Goal: Task Accomplishment & Management: Use online tool/utility

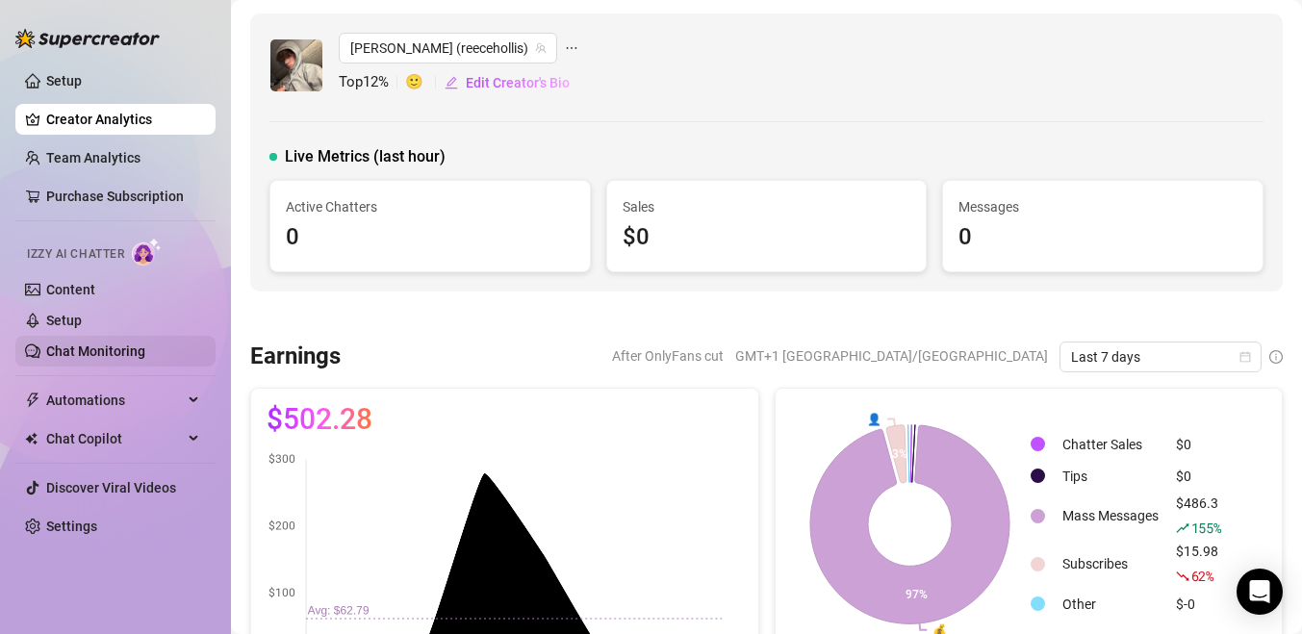
click at [90, 349] on link "Chat Monitoring" at bounding box center [95, 351] width 99 height 15
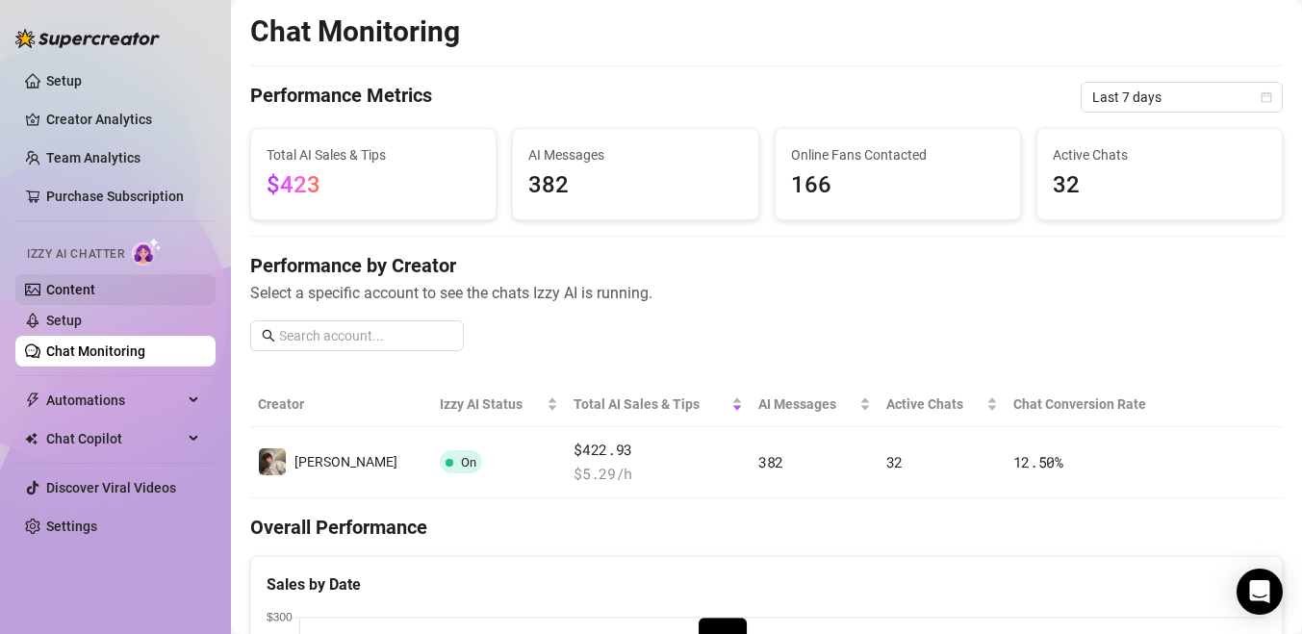
click at [74, 285] on link "Content" at bounding box center [70, 289] width 49 height 15
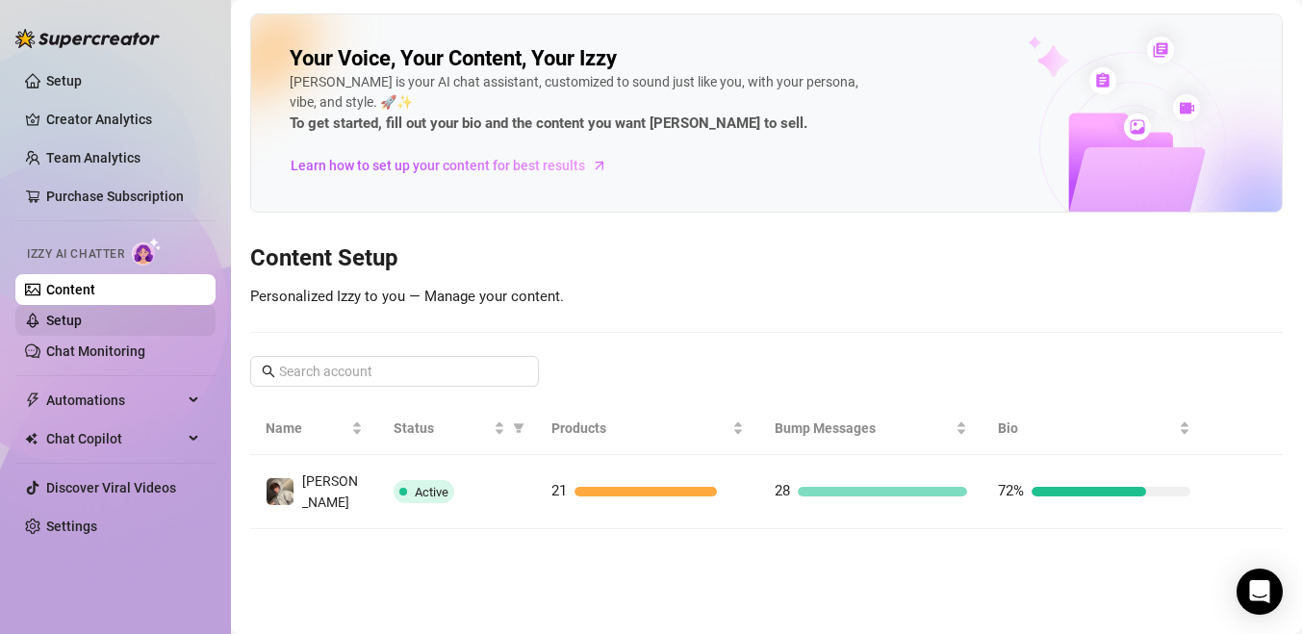
click at [81, 328] on link "Setup" at bounding box center [64, 320] width 36 height 15
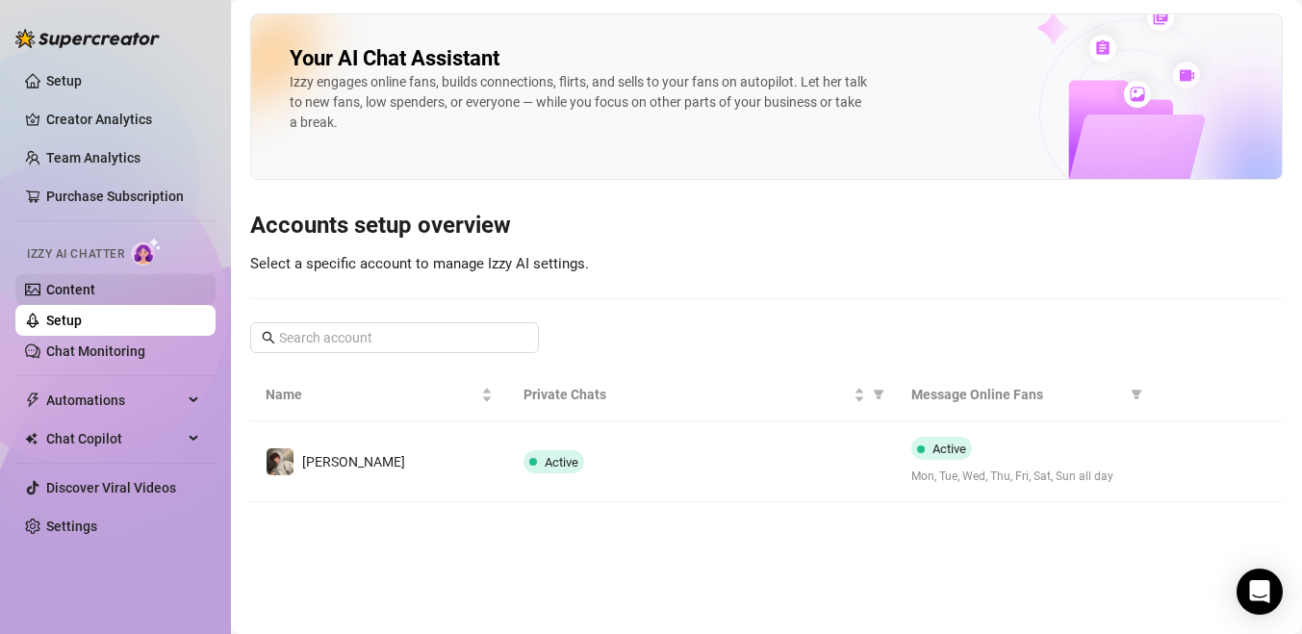
click at [75, 288] on link "Content" at bounding box center [70, 289] width 49 height 15
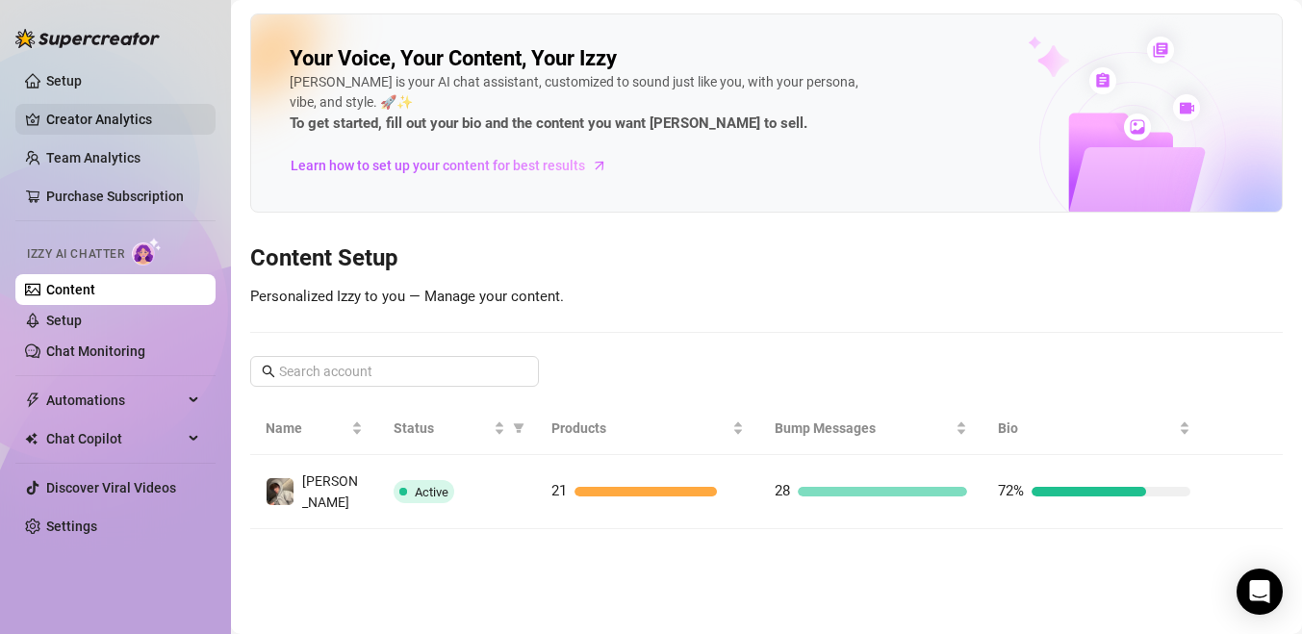
click at [96, 115] on link "Creator Analytics" at bounding box center [123, 119] width 154 height 31
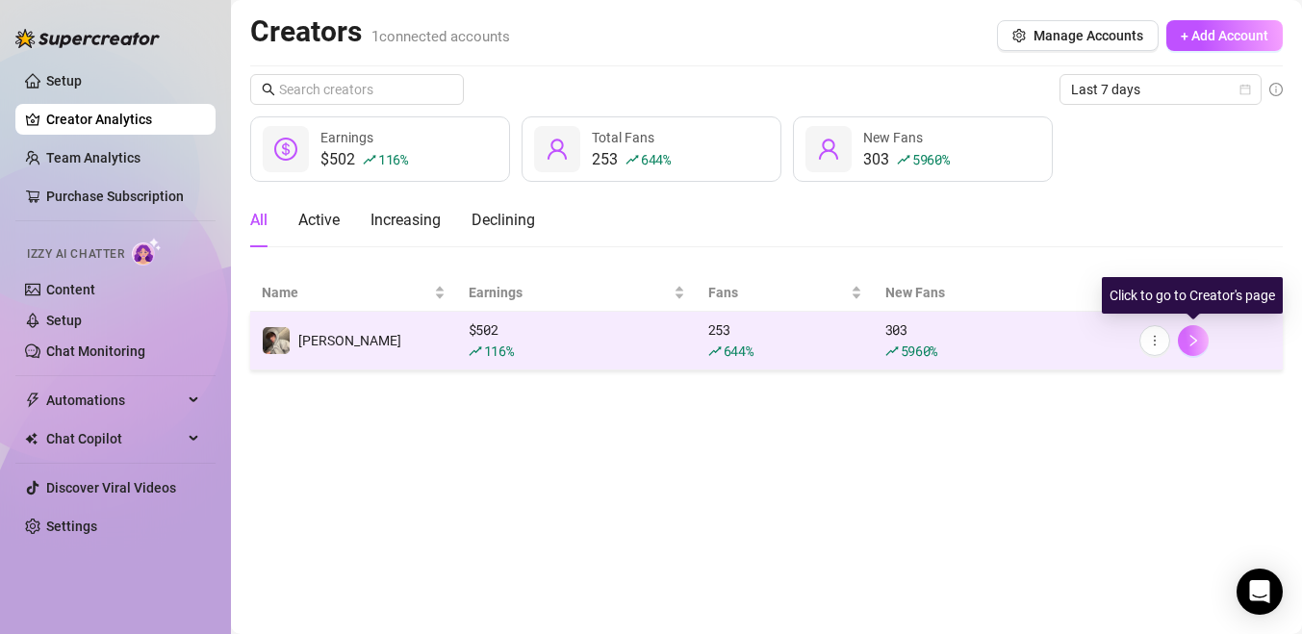
click at [1191, 346] on icon "right" at bounding box center [1194, 341] width 7 height 12
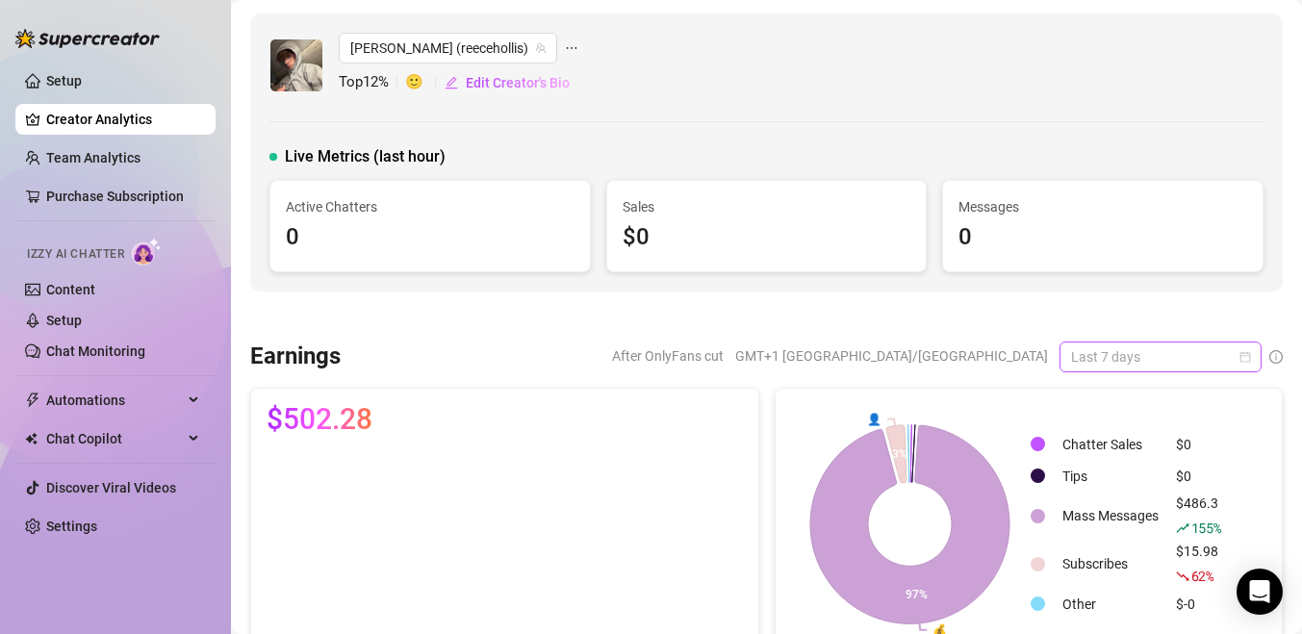
click at [1185, 362] on span "Last 7 days" at bounding box center [1160, 357] width 179 height 29
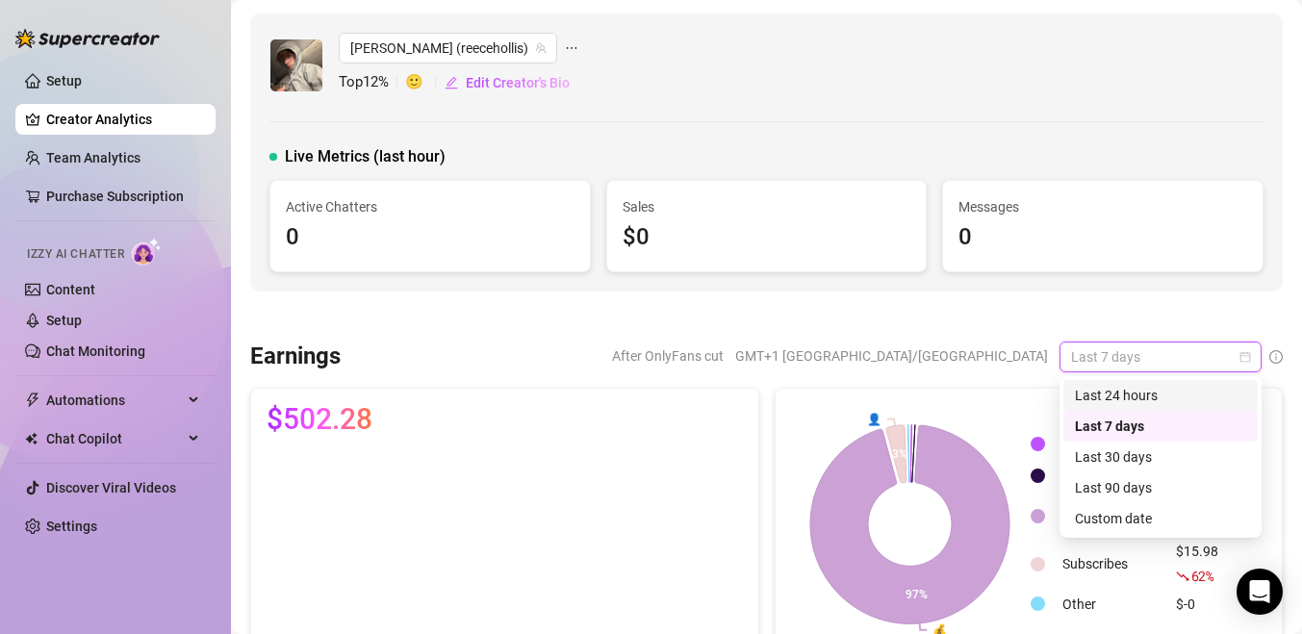
click at [1153, 397] on div "Last 24 hours" at bounding box center [1160, 395] width 171 height 21
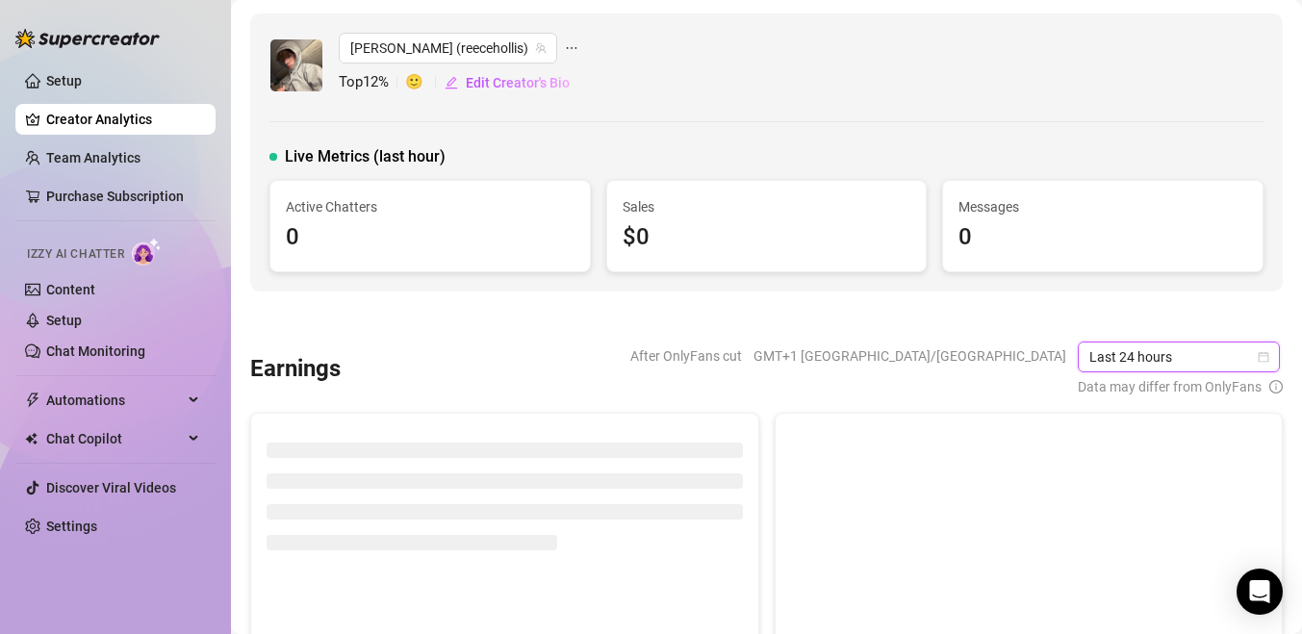
click at [1148, 356] on span "Last 24 hours" at bounding box center [1178, 357] width 179 height 29
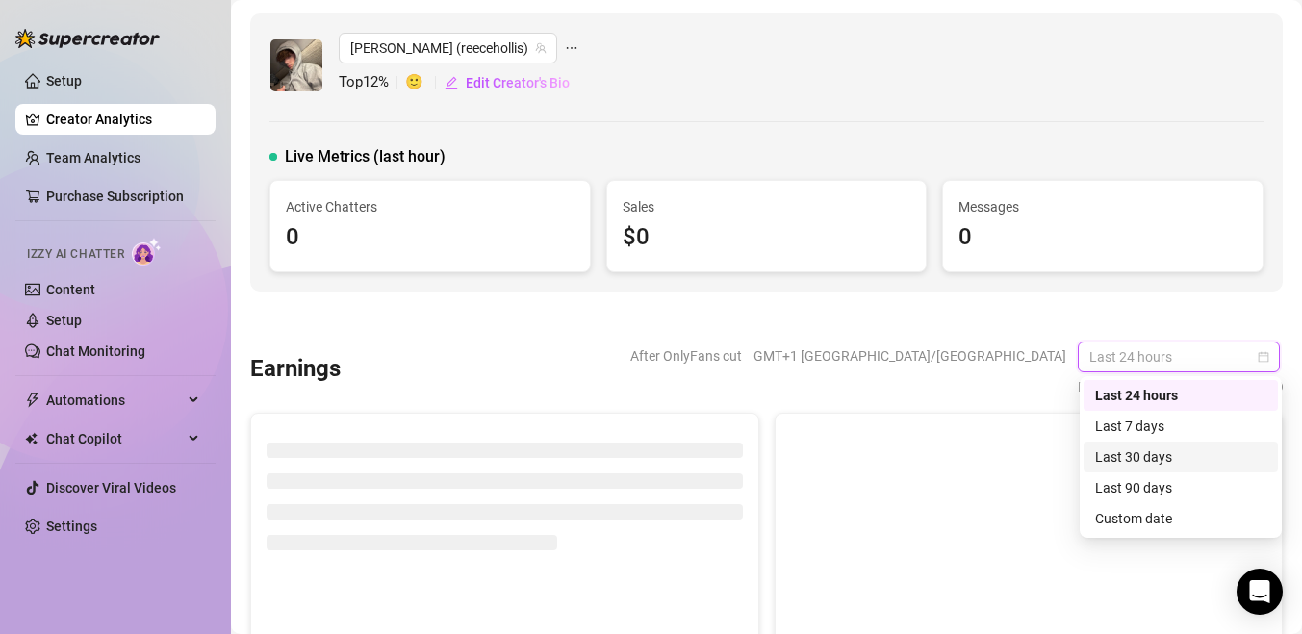
click at [1130, 461] on div "Last 30 days" at bounding box center [1180, 457] width 171 height 21
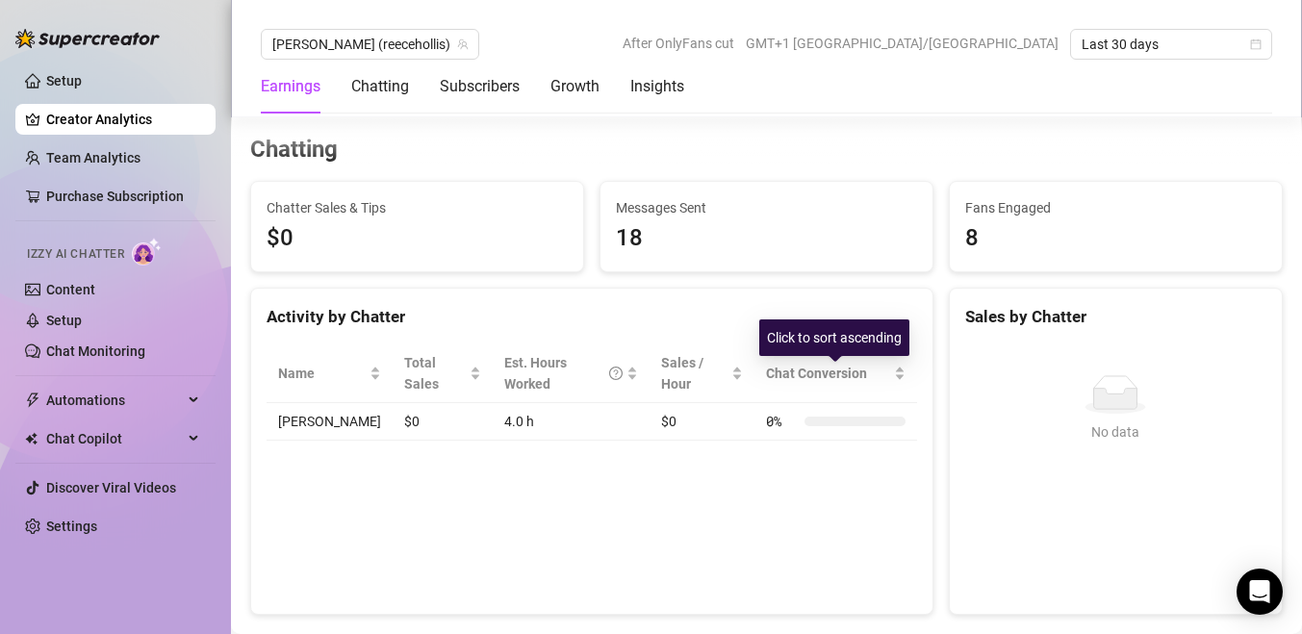
scroll to position [624, 0]
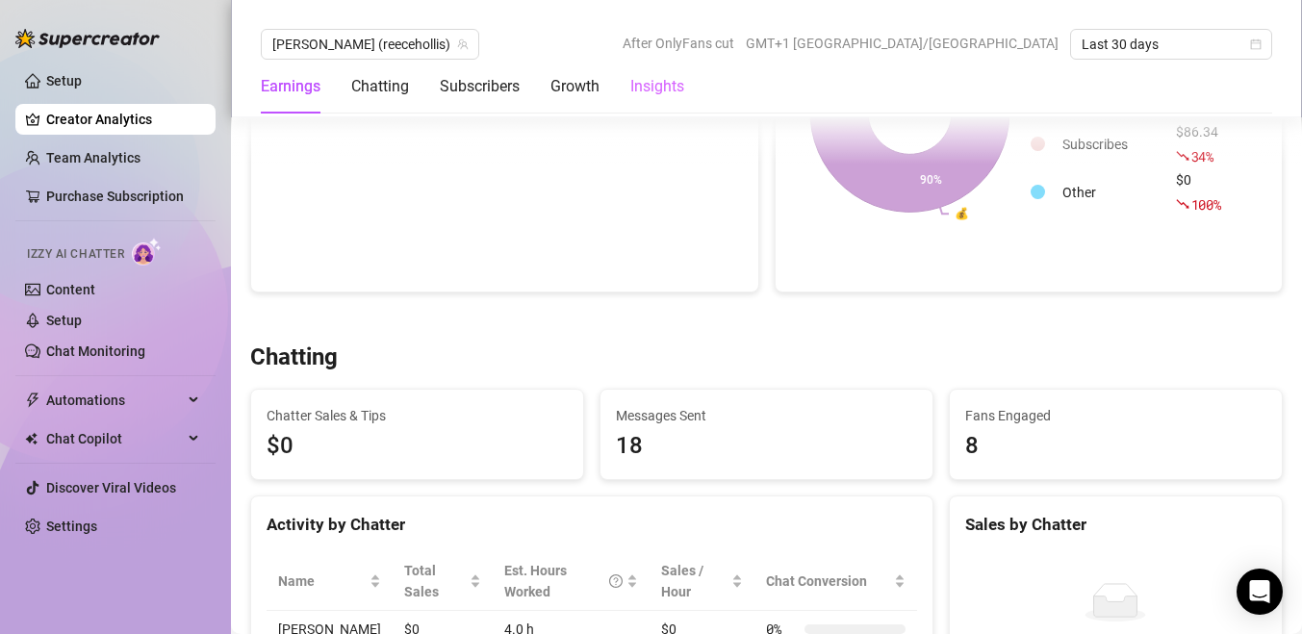
click at [653, 71] on div "Insights" at bounding box center [657, 87] width 54 height 54
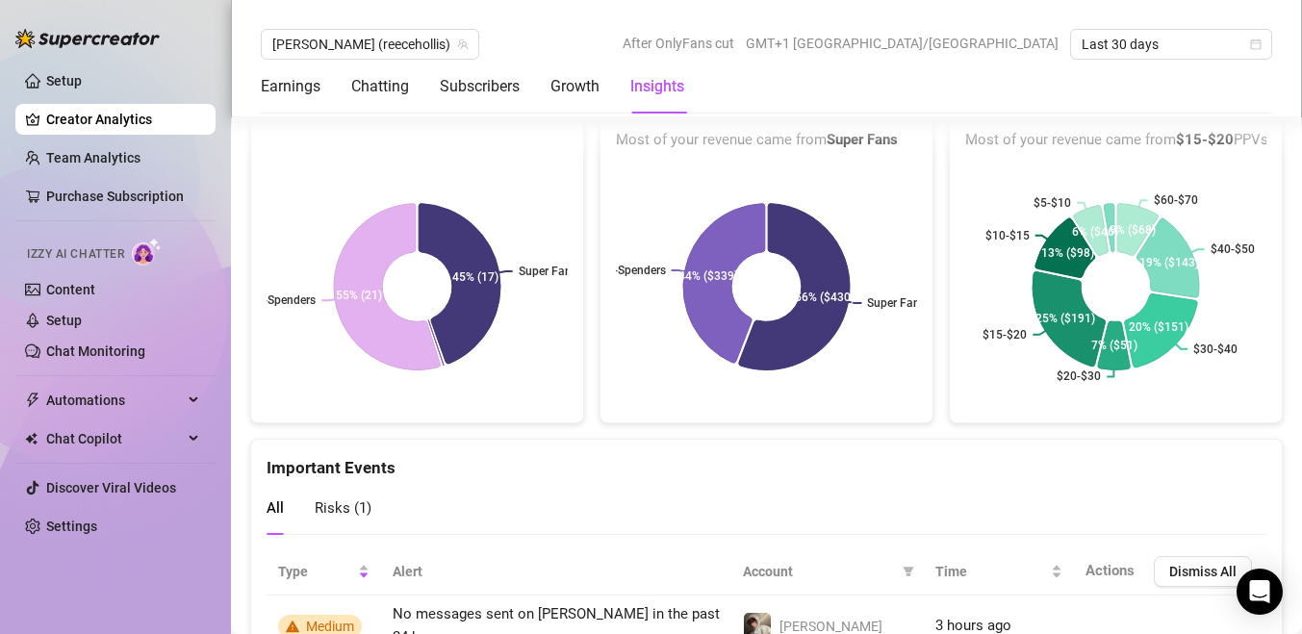
scroll to position [3510, 0]
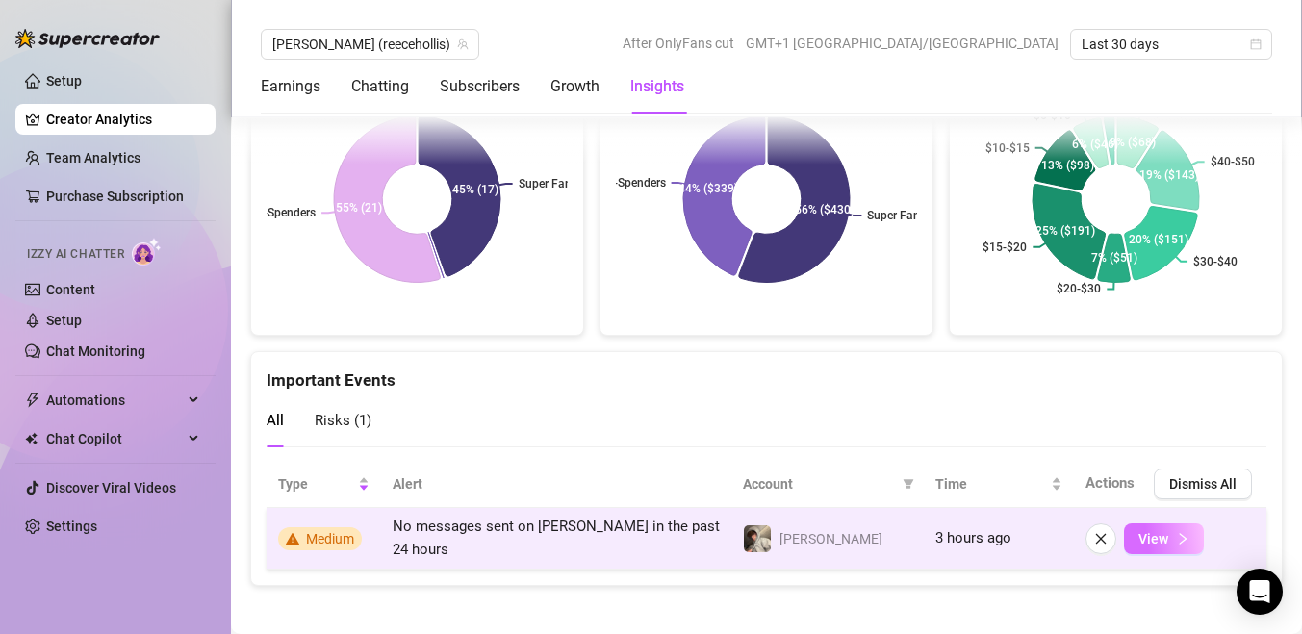
click at [1144, 531] on span "View" at bounding box center [1154, 538] width 30 height 15
click at [1154, 542] on button "View" at bounding box center [1164, 539] width 80 height 31
click at [582, 525] on span "No messages sent on [PERSON_NAME] in the past 24 hours" at bounding box center [556, 538] width 327 height 40
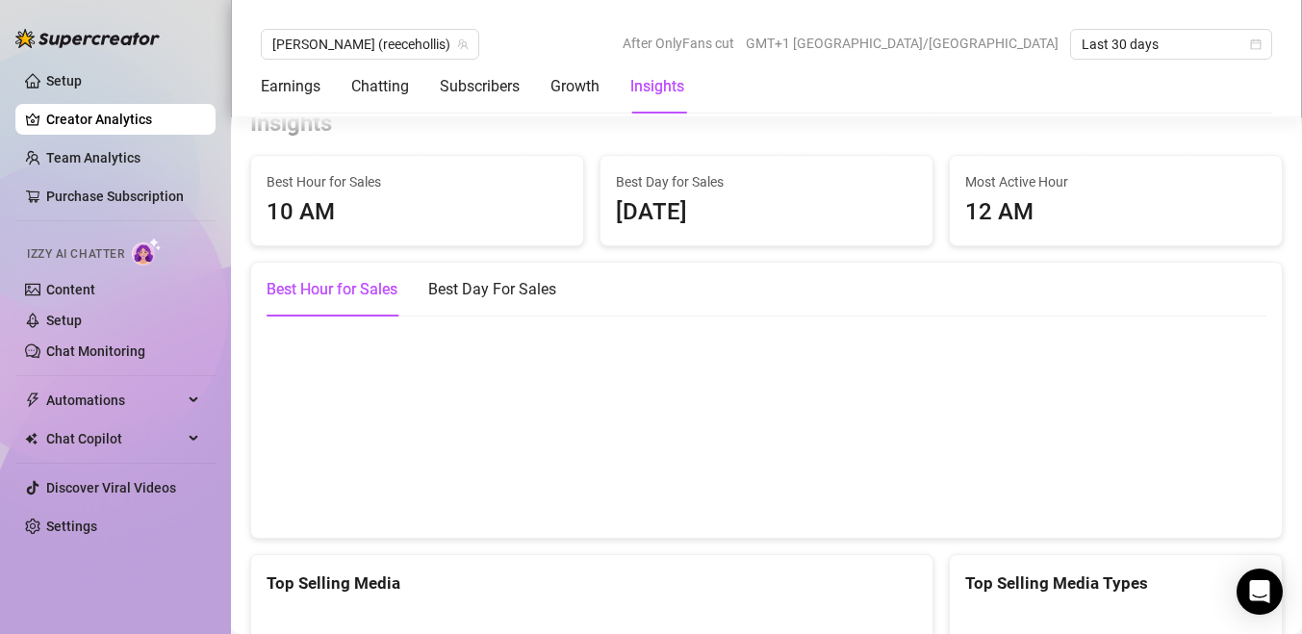
scroll to position [2600, 0]
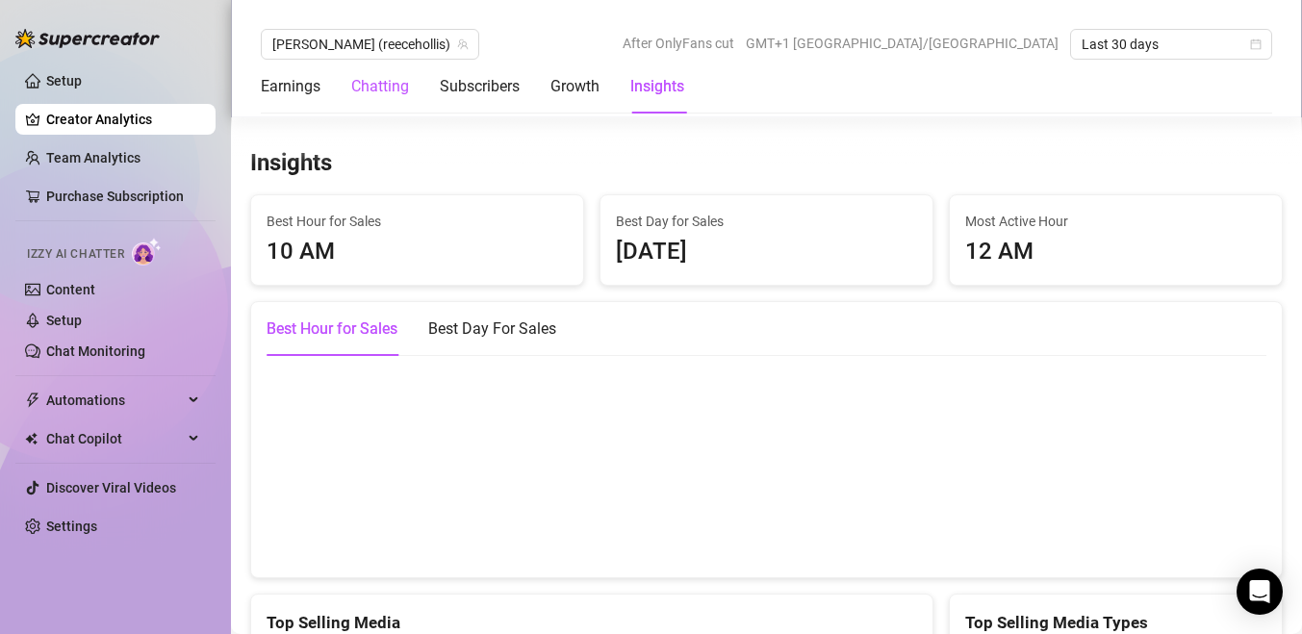
click at [395, 83] on div "Chatting" at bounding box center [380, 86] width 58 height 23
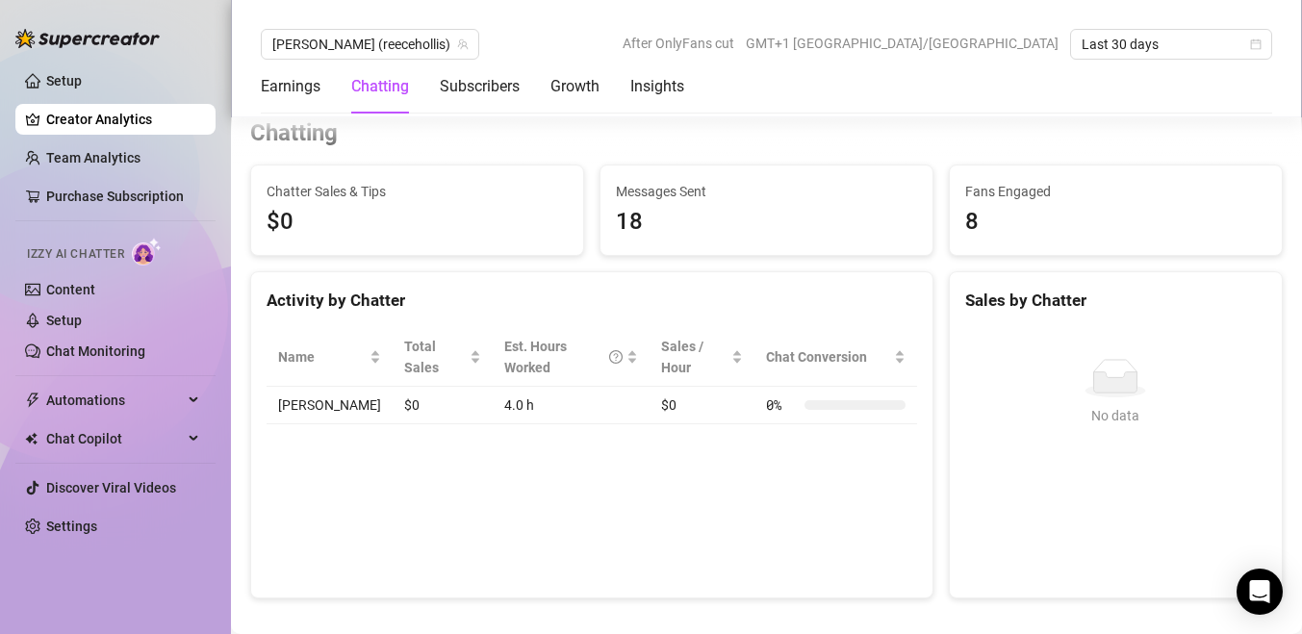
scroll to position [628, 0]
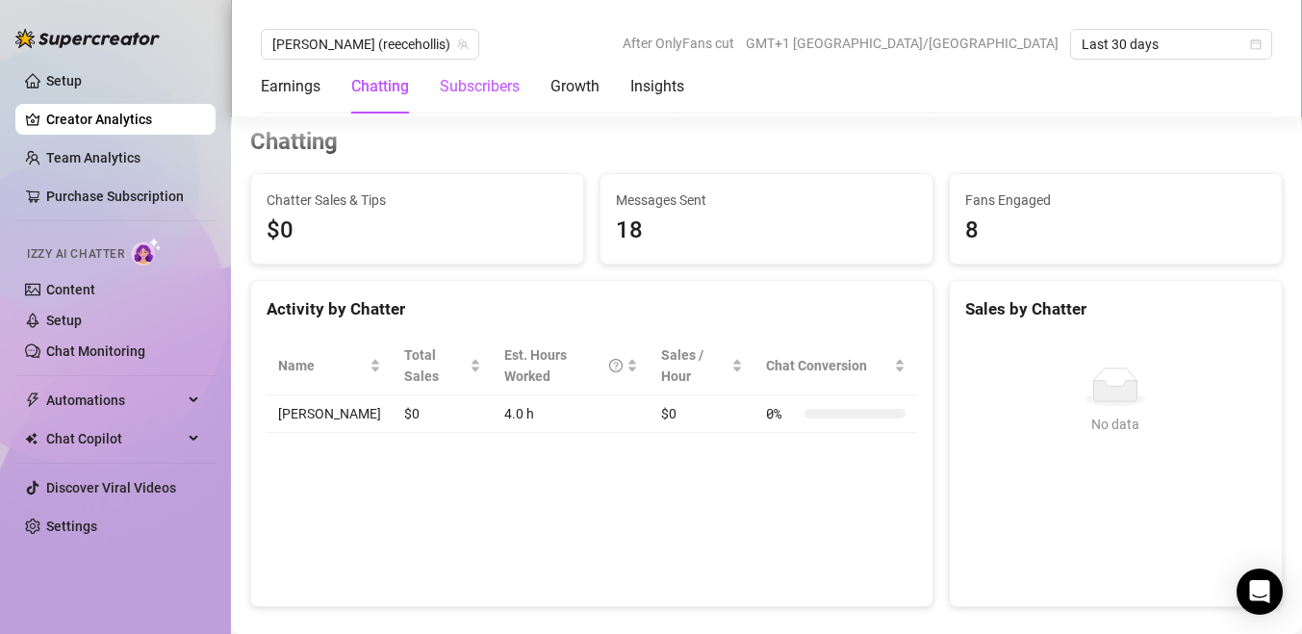
click at [519, 93] on div "Subscribers" at bounding box center [480, 86] width 80 height 23
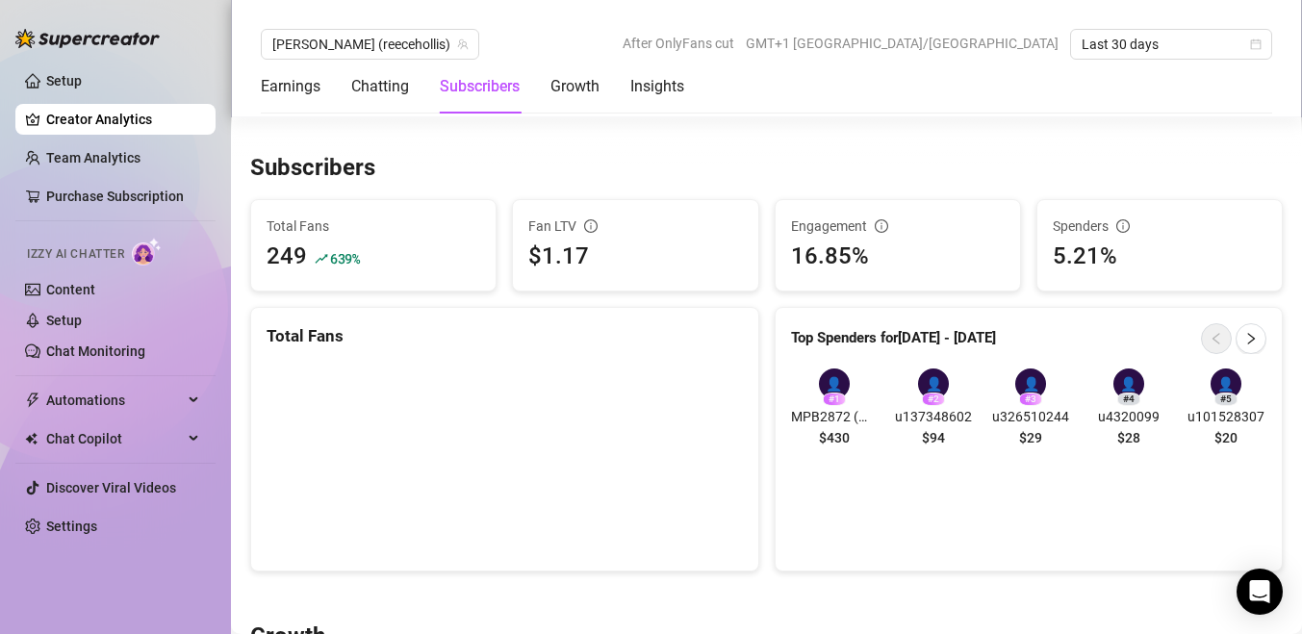
scroll to position [1158, 0]
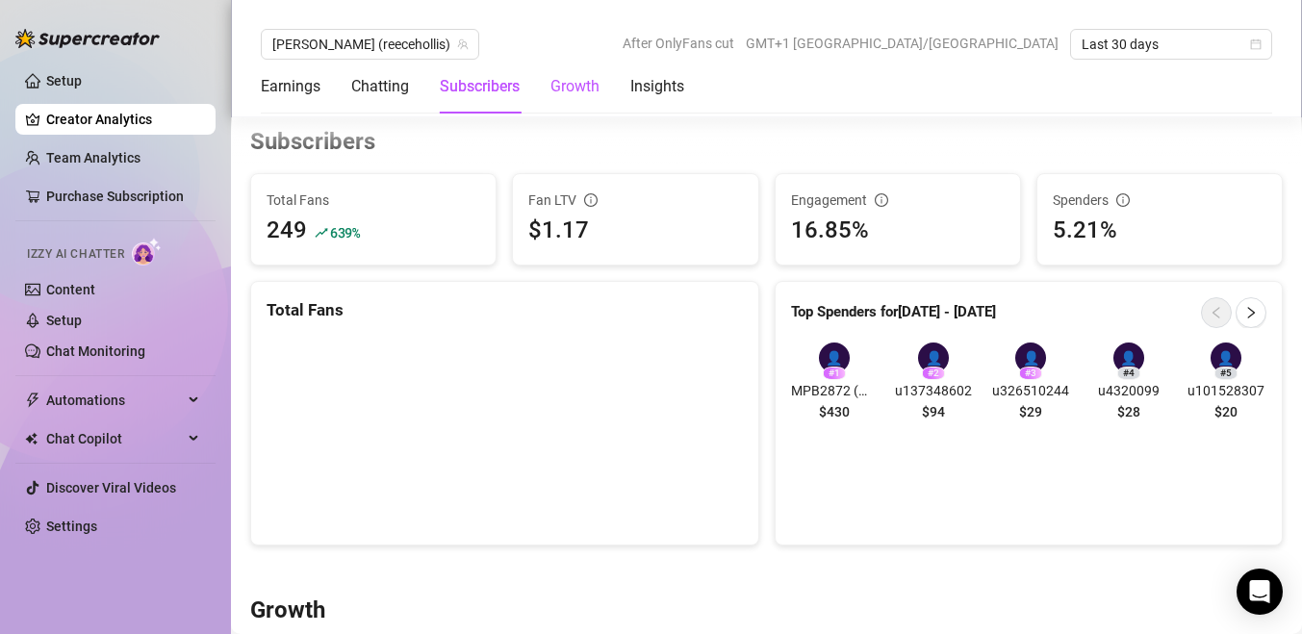
click at [587, 90] on div "Growth" at bounding box center [575, 86] width 49 height 23
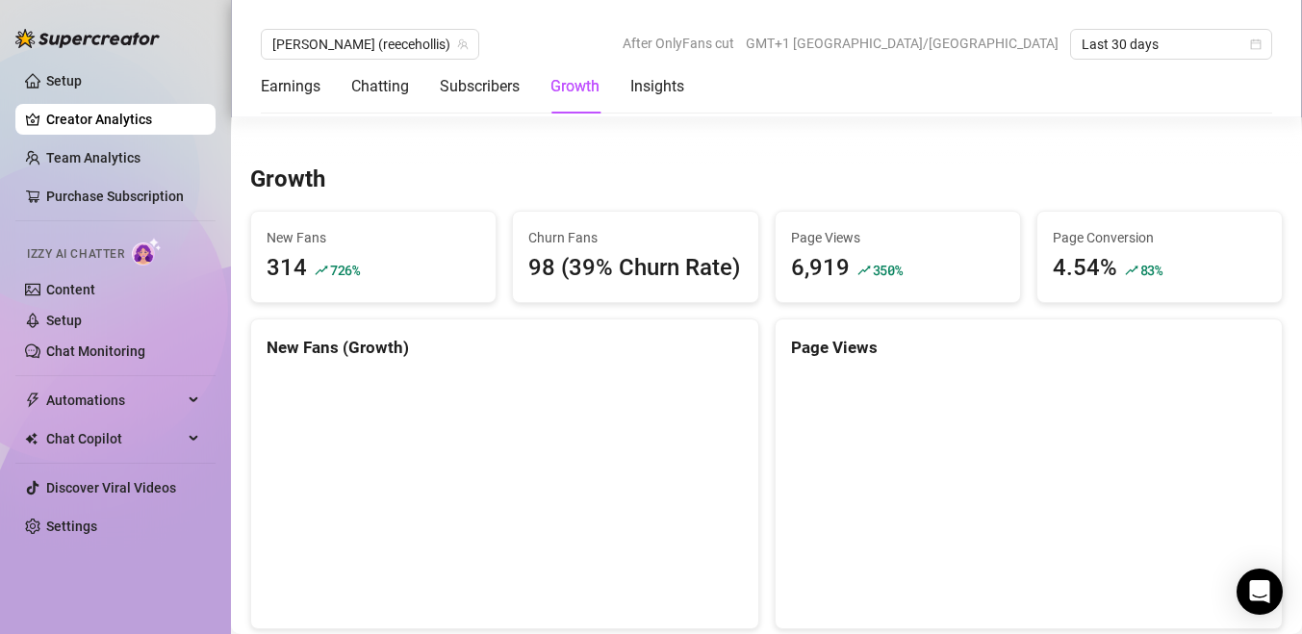
scroll to position [1628, 0]
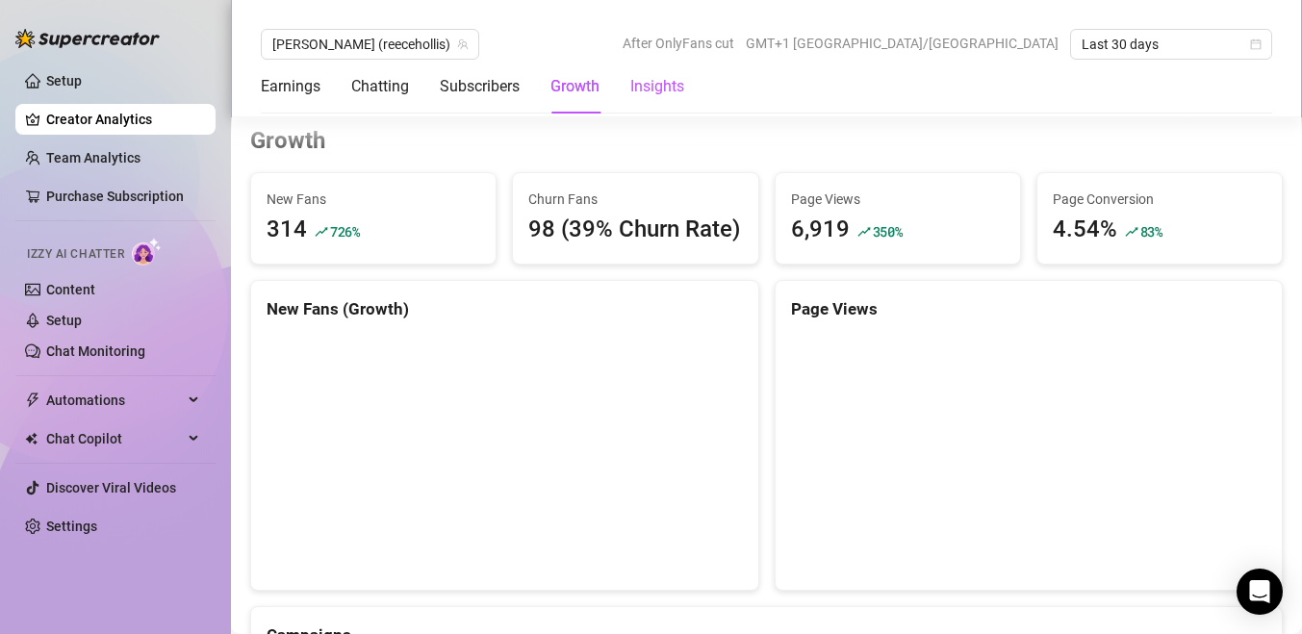
click at [652, 91] on div "Insights" at bounding box center [657, 86] width 54 height 23
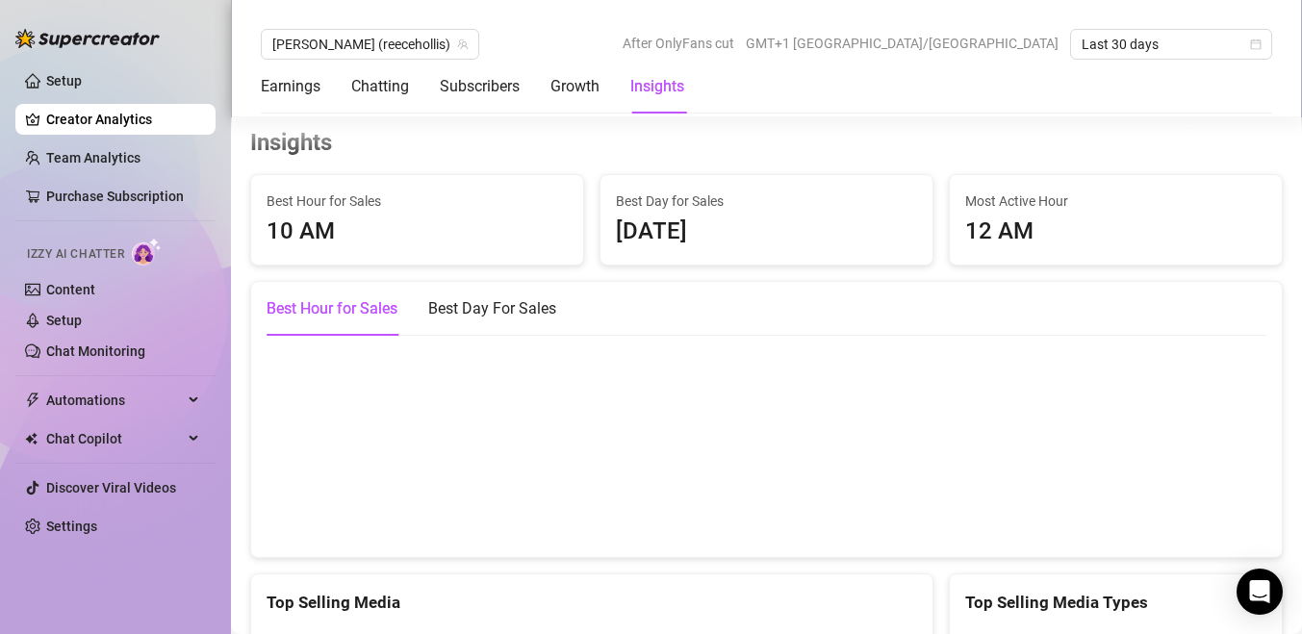
scroll to position [2589, 0]
